Goal: Task Accomplishment & Management: Complete application form

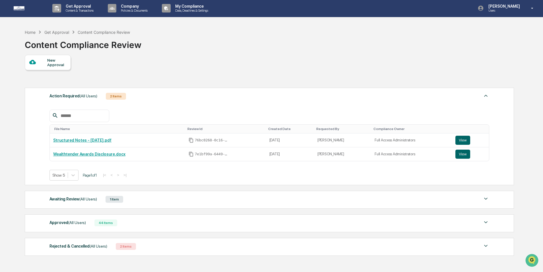
click at [59, 62] on div "New Approval" at bounding box center [56, 62] width 19 height 9
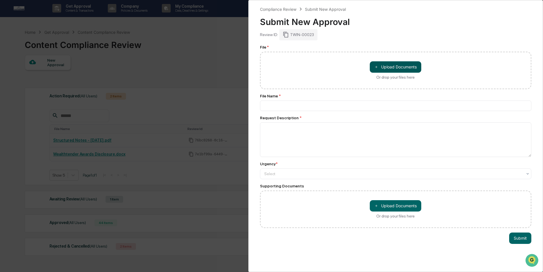
click at [408, 68] on button "＋ Upload Documents" at bounding box center [395, 66] width 51 height 11
type input "**********"
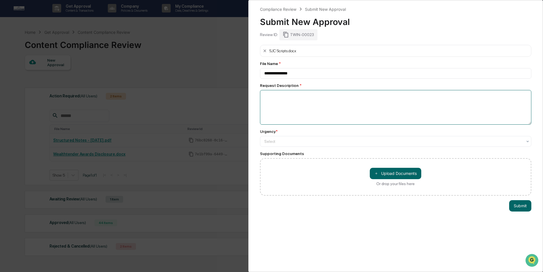
click at [319, 106] on textarea at bounding box center [396, 107] width 272 height 35
type textarea "**********"
click at [334, 144] on div at bounding box center [393, 142] width 258 height 6
click at [520, 207] on button "Submit" at bounding box center [520, 205] width 22 height 11
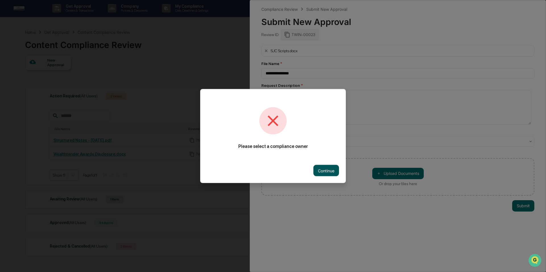
click at [326, 168] on button "Continue" at bounding box center [326, 170] width 26 height 11
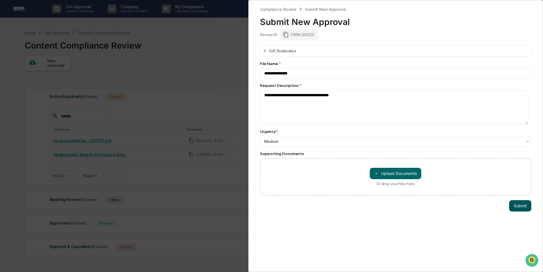
click at [513, 208] on button "Submit" at bounding box center [520, 205] width 22 height 11
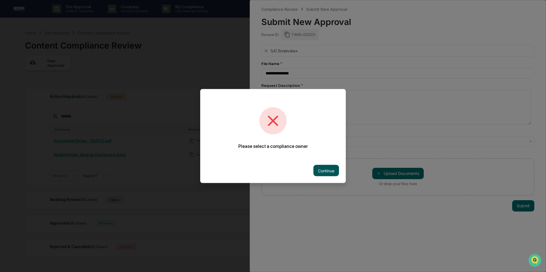
click at [326, 170] on button "Continue" at bounding box center [326, 170] width 26 height 11
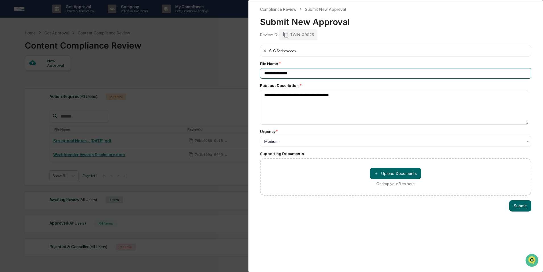
click at [314, 73] on input "**********" at bounding box center [396, 73] width 272 height 11
click at [315, 51] on div "SJC Scripts.docx" at bounding box center [396, 51] width 272 height 12
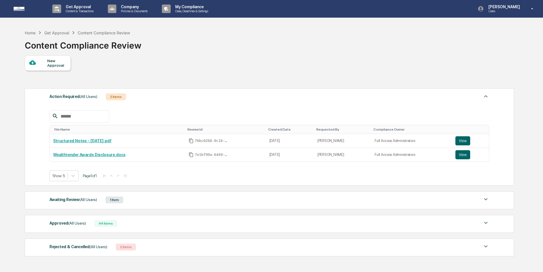
click at [54, 61] on div "New Approval" at bounding box center [56, 63] width 19 height 9
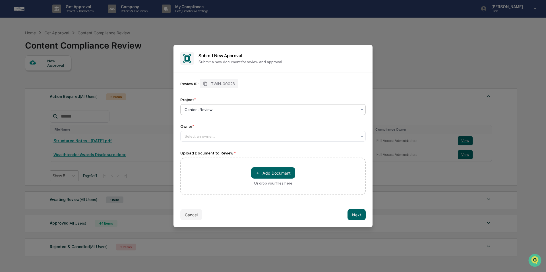
click at [312, 111] on div at bounding box center [271, 110] width 172 height 6
click at [309, 122] on div "Content Review" at bounding box center [273, 123] width 185 height 11
click at [306, 135] on div at bounding box center [271, 137] width 172 height 6
click at [303, 148] on div "Full Access Administrators" at bounding box center [273, 150] width 185 height 11
click at [284, 173] on button "＋ Add Document" at bounding box center [273, 172] width 44 height 11
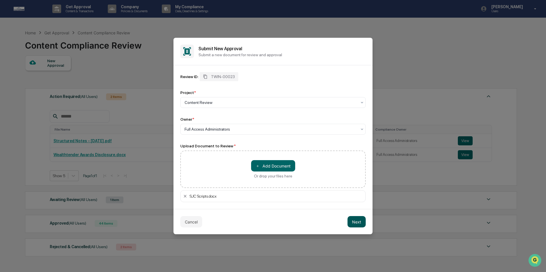
click at [360, 225] on button "Next" at bounding box center [356, 221] width 18 height 11
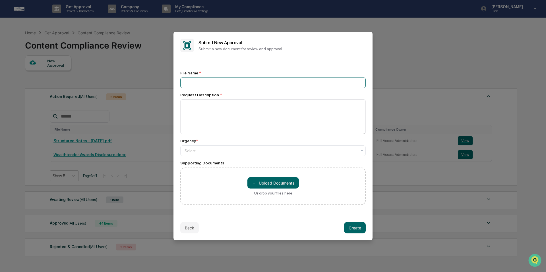
click at [243, 83] on input at bounding box center [272, 83] width 185 height 11
type input "**********"
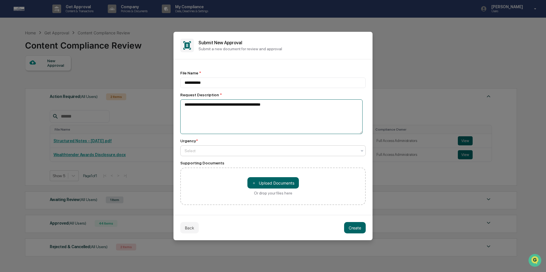
type textarea "**********"
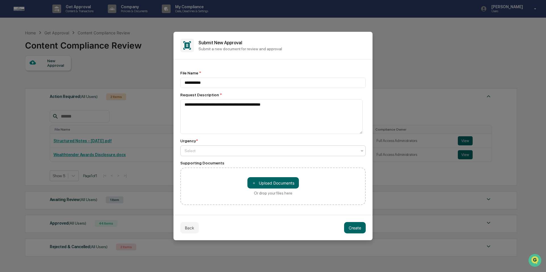
click at [241, 154] on div at bounding box center [271, 151] width 172 height 6
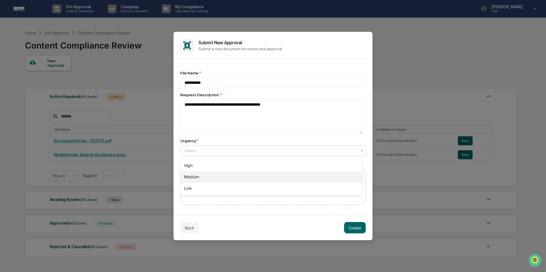
click at [237, 177] on div "Medium" at bounding box center [272, 176] width 182 height 11
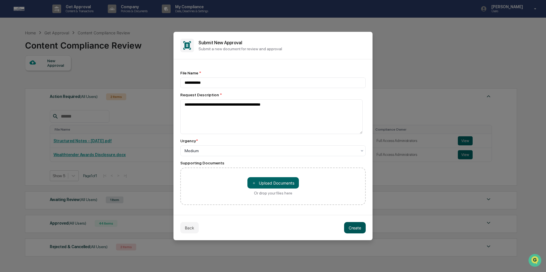
click at [355, 227] on button "Create" at bounding box center [355, 227] width 22 height 11
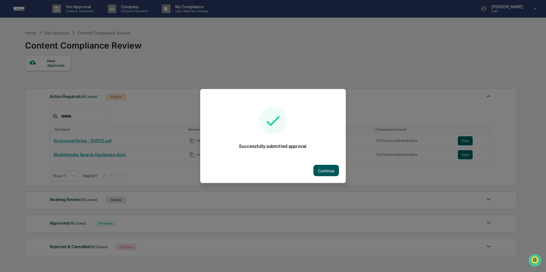
click at [324, 170] on button "Continue" at bounding box center [326, 170] width 26 height 11
